Goal: Task Accomplishment & Management: Use online tool/utility

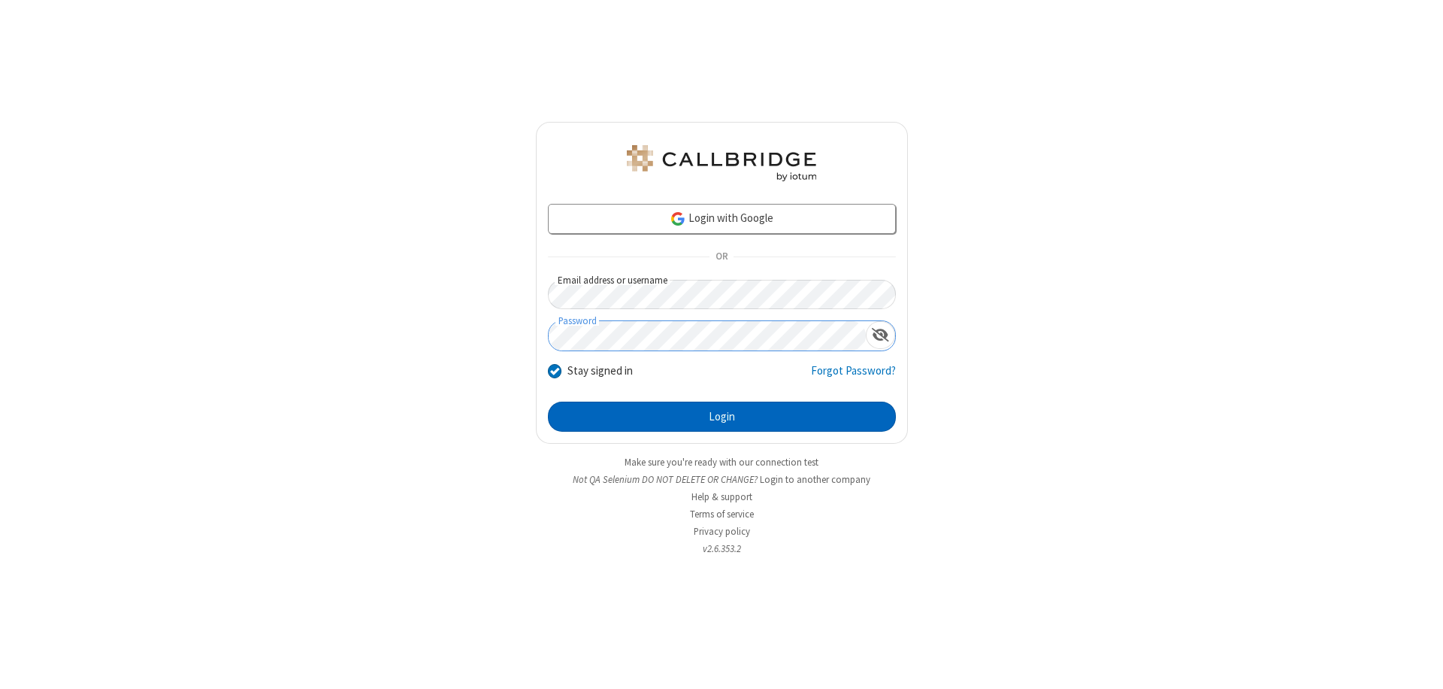
click at [722, 417] on button "Login" at bounding box center [722, 416] width 348 height 30
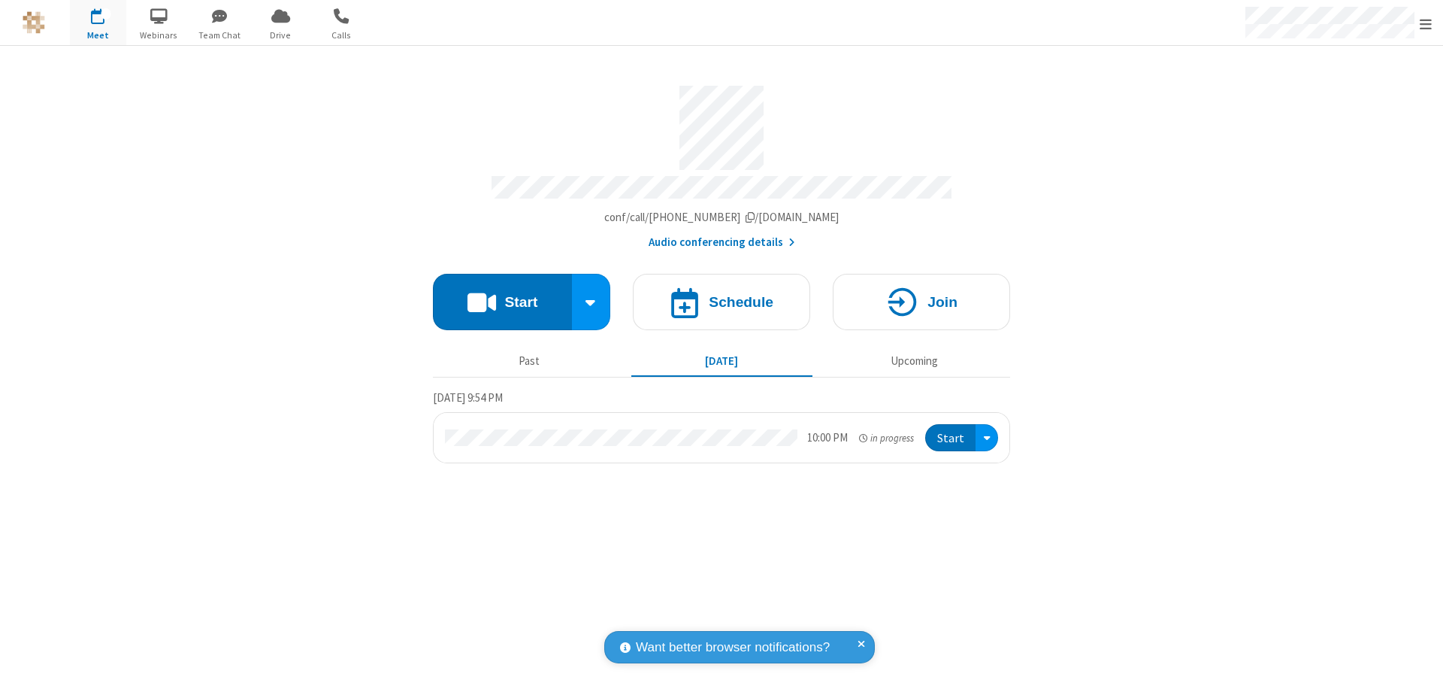
click at [502, 295] on button "Start" at bounding box center [502, 302] width 139 height 56
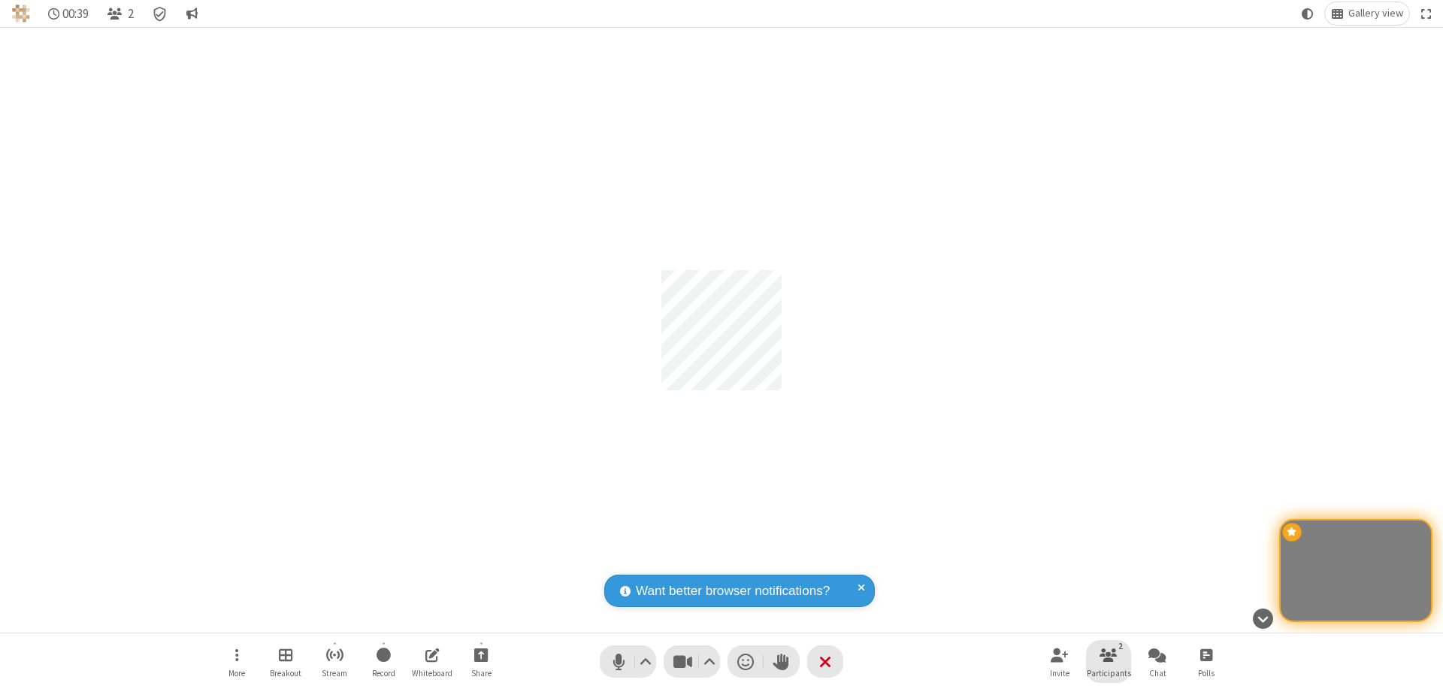
click at [1109, 672] on span "Participants" at bounding box center [1109, 672] width 44 height 9
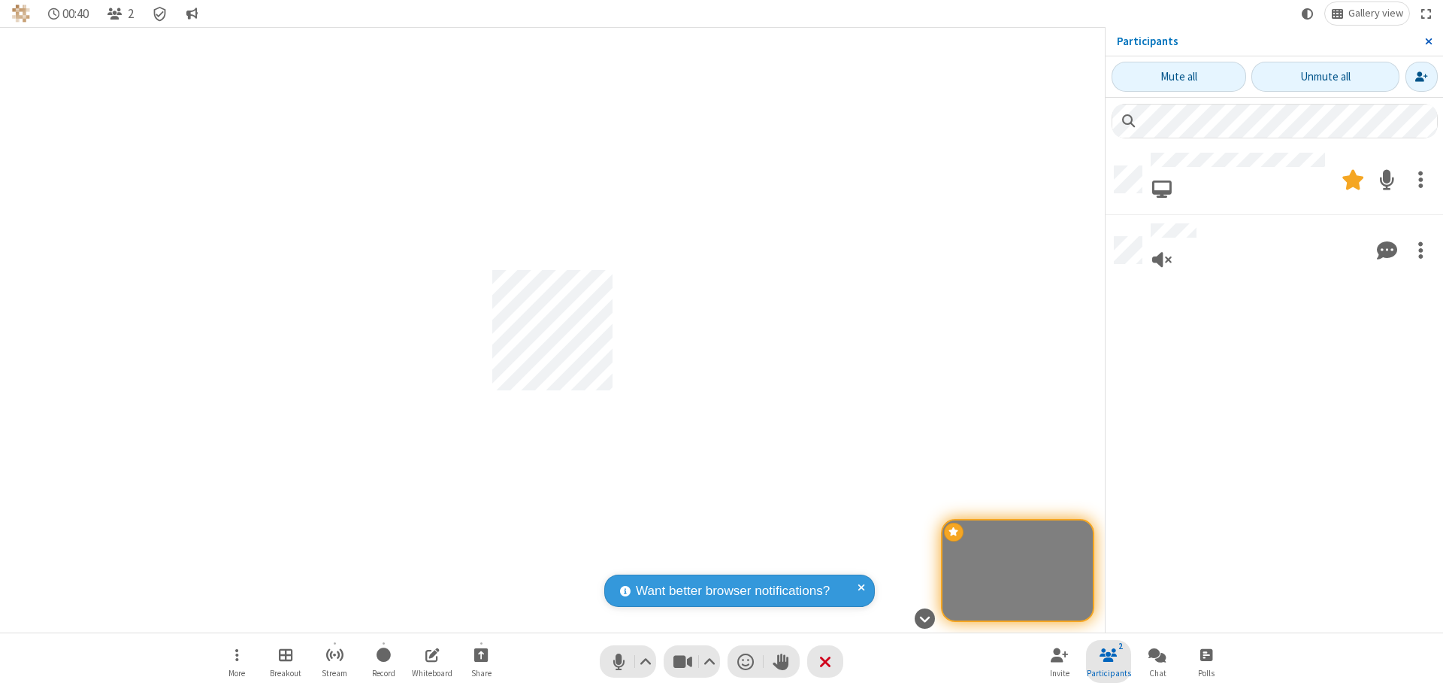
click at [1428, 41] on span "Close sidebar" at bounding box center [1429, 41] width 8 height 12
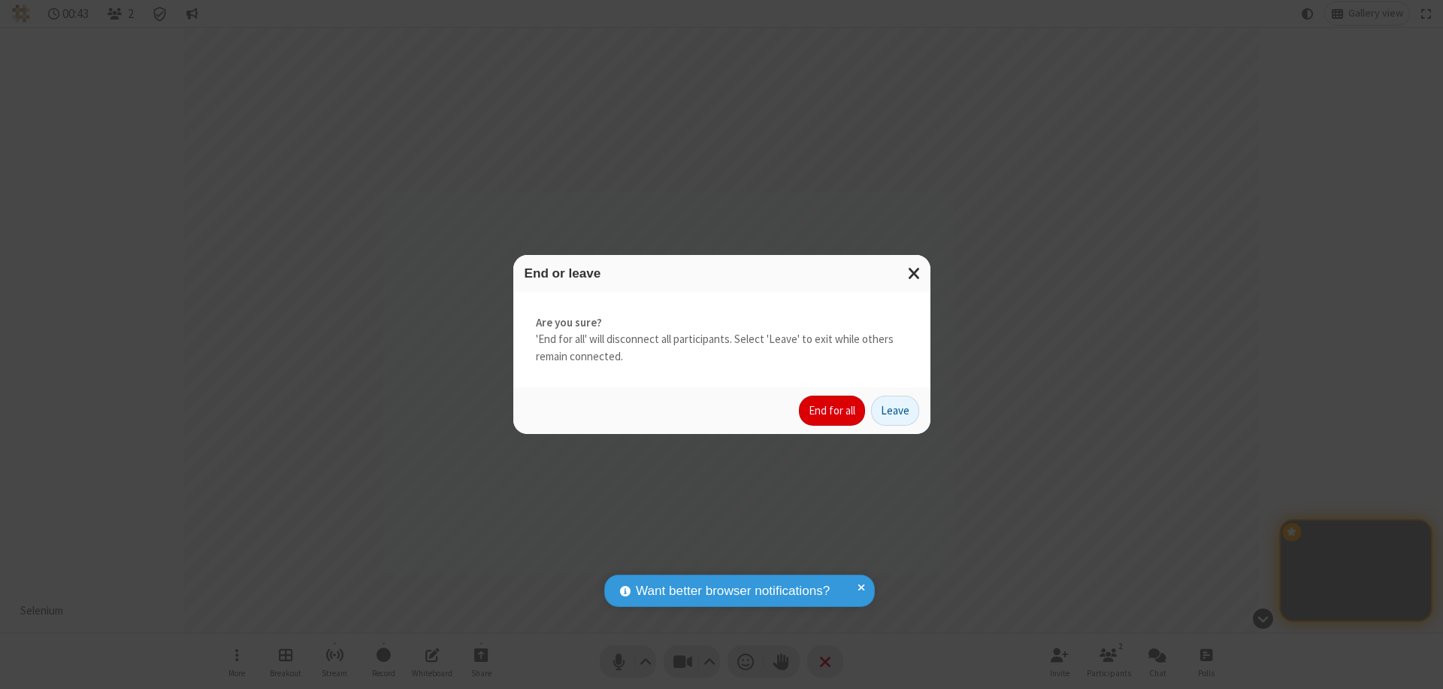
click at [833, 410] on button "End for all" at bounding box center [832, 410] width 66 height 30
